Goal: Navigation & Orientation: Understand site structure

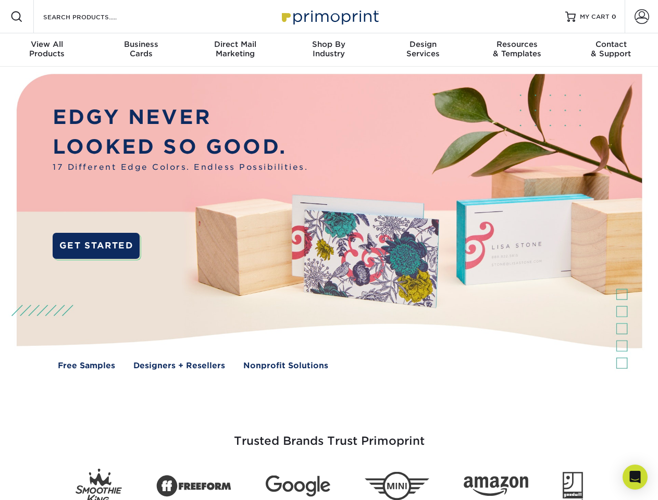
click at [329, 250] on img at bounding box center [328, 230] width 651 height 326
click at [17, 17] on span at bounding box center [16, 16] width 13 height 13
click at [641, 17] on span at bounding box center [642, 16] width 15 height 15
click at [47, 50] on div "View All Products" at bounding box center [47, 49] width 94 height 19
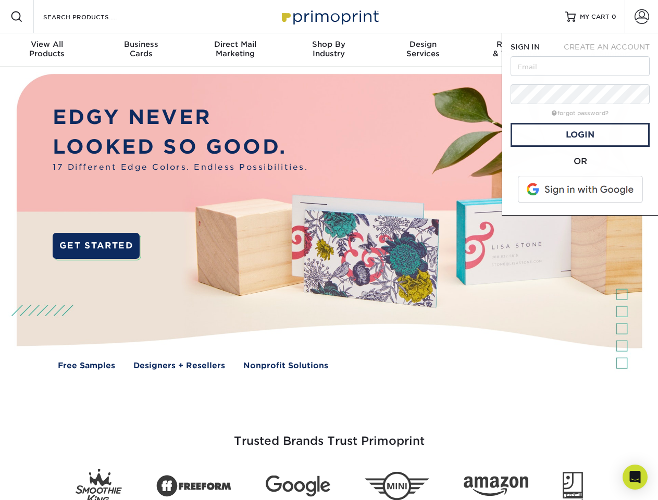
click at [141, 50] on div "Business Cards" at bounding box center [141, 49] width 94 height 19
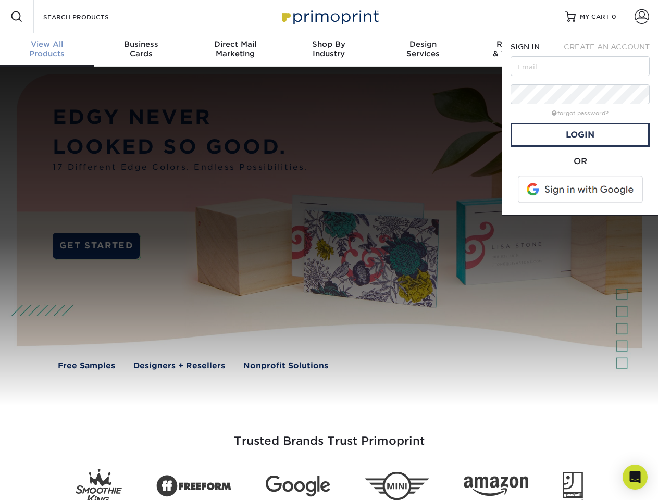
click at [235, 50] on div "Direct Mail Marketing" at bounding box center [235, 49] width 94 height 19
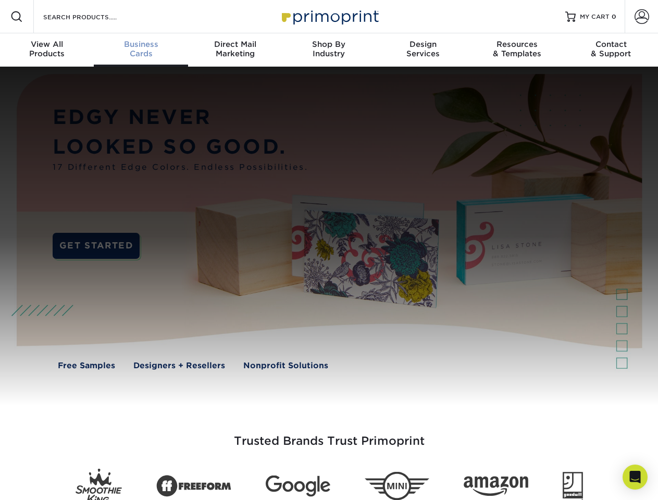
click at [329, 50] on div "Shop By Industry" at bounding box center [329, 49] width 94 height 19
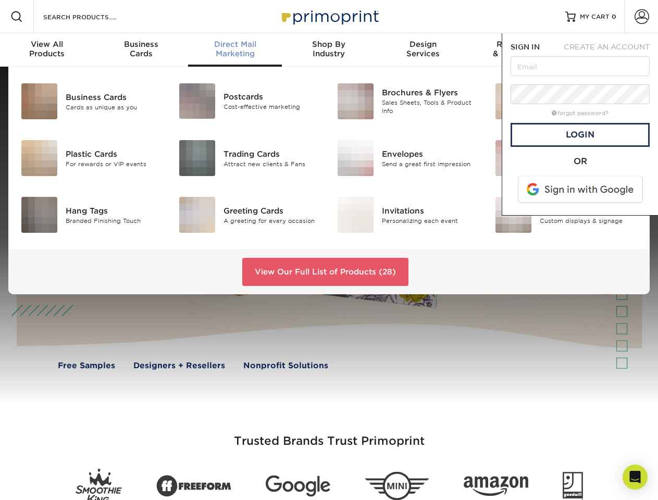
click at [423, 50] on div "Design Services" at bounding box center [423, 49] width 94 height 19
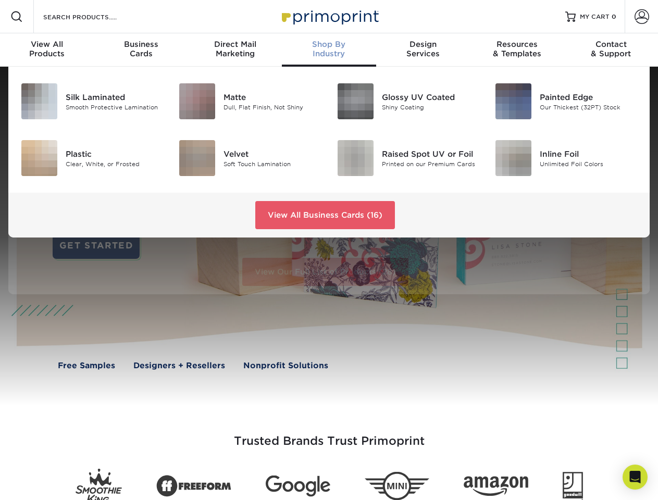
click at [517, 50] on span "SIGN IN" at bounding box center [525, 47] width 29 height 8
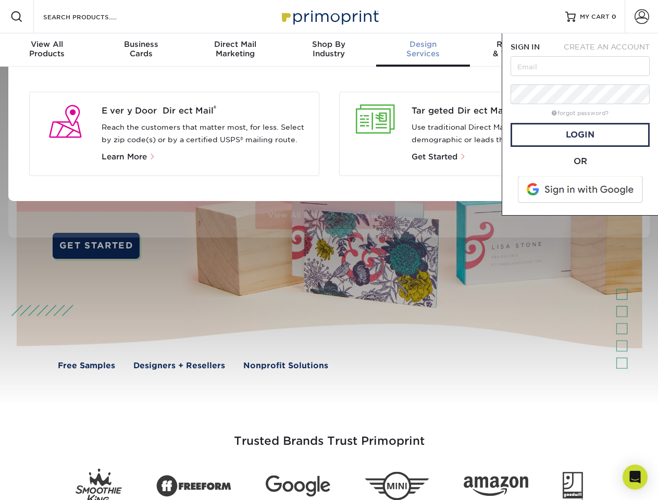
click at [611, 50] on span "CREATE AN ACCOUNT" at bounding box center [607, 47] width 86 height 8
